Goal: Task Accomplishment & Management: Manage account settings

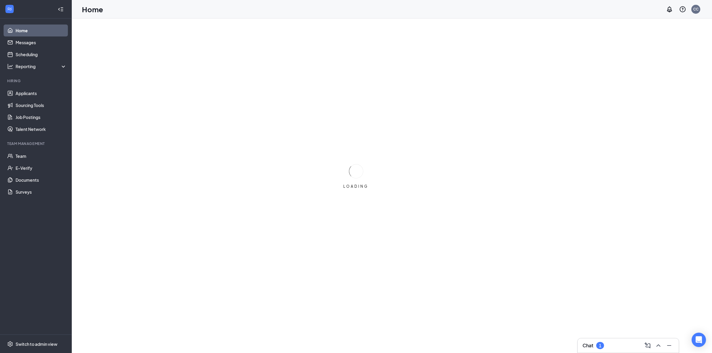
click at [590, 338] on div "Chat 1" at bounding box center [628, 345] width 101 height 14
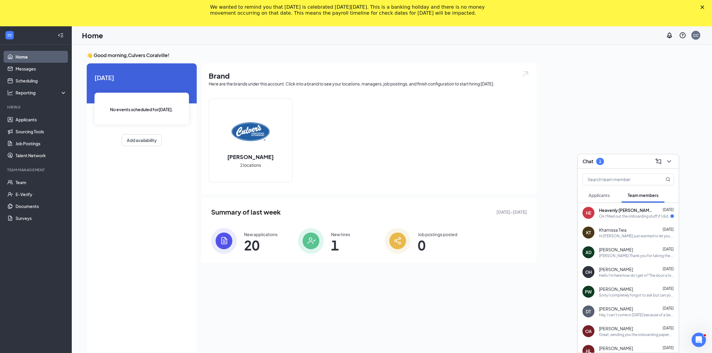
click at [624, 212] on span "Heavenly [PERSON_NAME]" at bounding box center [626, 210] width 54 height 6
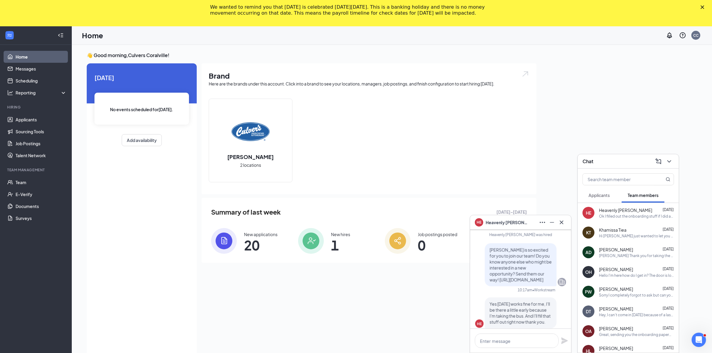
scroll to position [-75, 0]
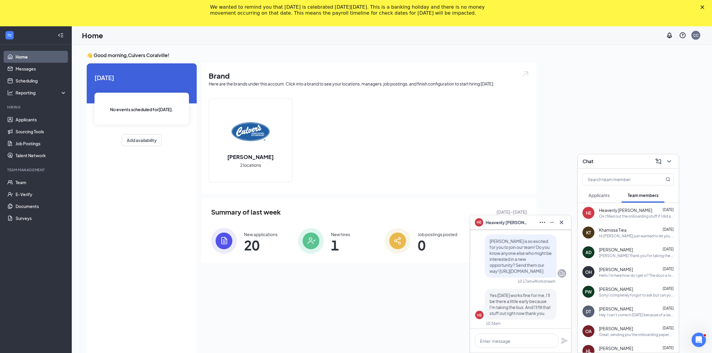
click at [557, 223] on div at bounding box center [562, 223] width 10 height 10
click at [563, 220] on icon "Cross" at bounding box center [561, 222] width 7 height 7
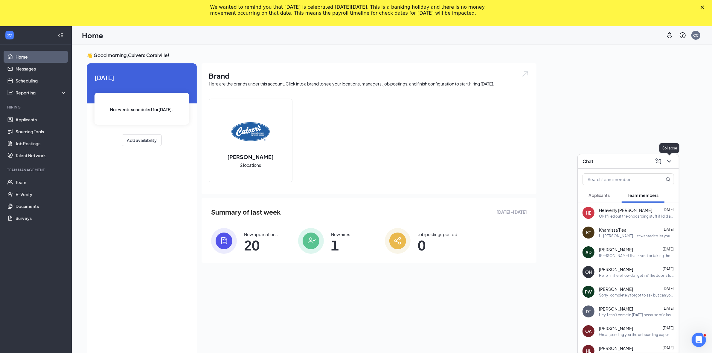
click at [668, 158] on icon "ChevronDown" at bounding box center [668, 161] width 7 height 7
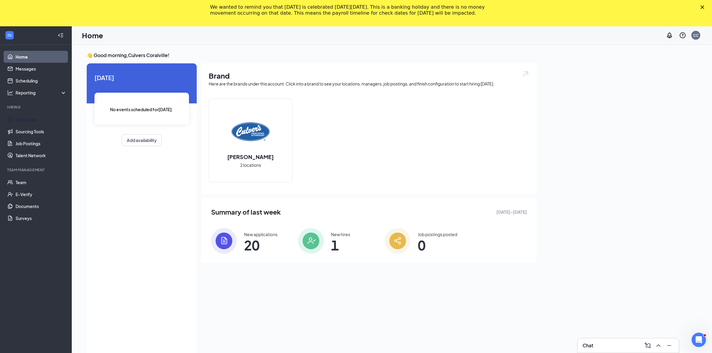
drag, startPoint x: 42, startPoint y: 118, endPoint x: 48, endPoint y: 99, distance: 20.4
click at [42, 118] on link "Applicants" at bounding box center [41, 120] width 51 height 12
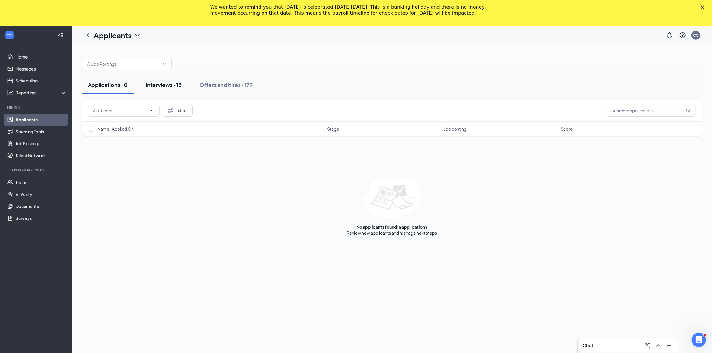
click at [153, 83] on div "Interviews · 18" at bounding box center [164, 84] width 36 height 7
click at [504, 128] on span "Interview Schedule" at bounding box center [505, 129] width 38 height 6
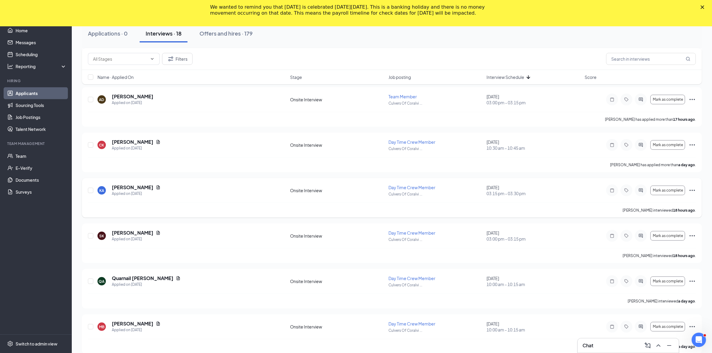
scroll to position [299, 0]
